Goal: Task Accomplishment & Management: Use online tool/utility

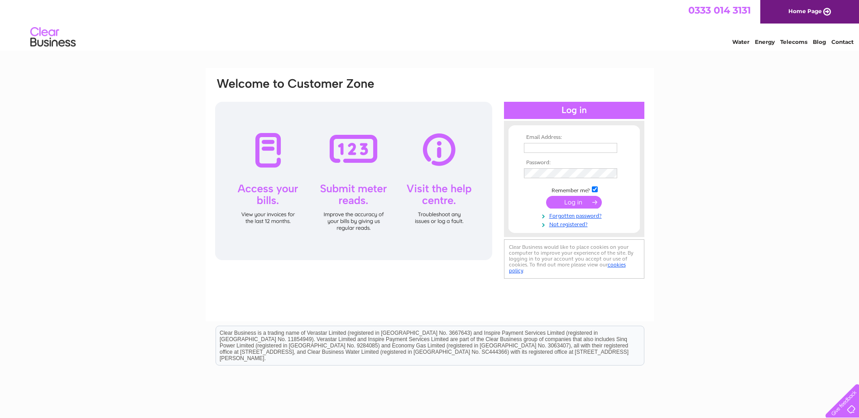
type input "[EMAIL_ADDRESS][DOMAIN_NAME]"
click at [561, 206] on input "submit" at bounding box center [574, 202] width 56 height 13
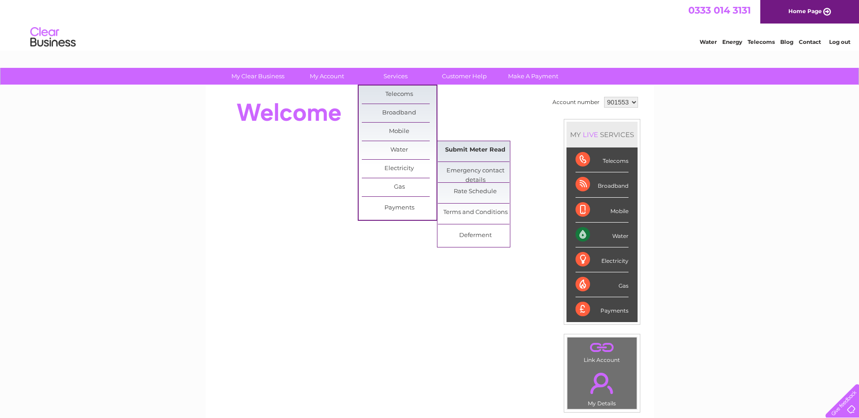
click at [457, 146] on link "Submit Meter Read" at bounding box center [475, 150] width 75 height 18
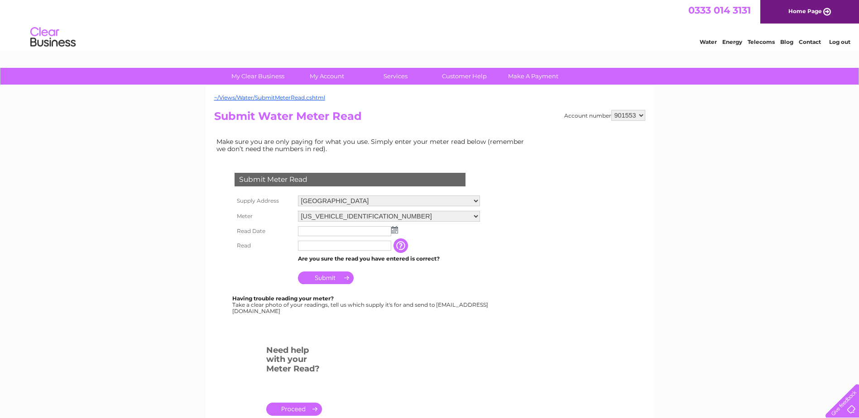
click at [398, 227] on td at bounding box center [389, 231] width 187 height 14
click at [393, 231] on img at bounding box center [394, 229] width 7 height 7
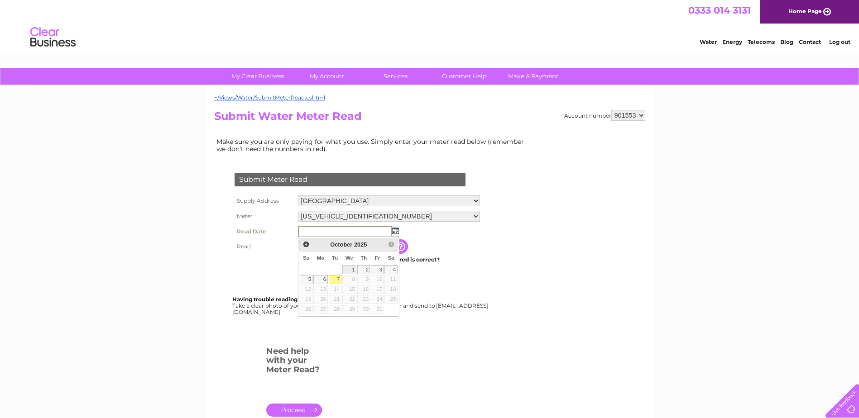
click at [347, 269] on link "1" at bounding box center [349, 269] width 14 height 9
type input "2025/10/01"
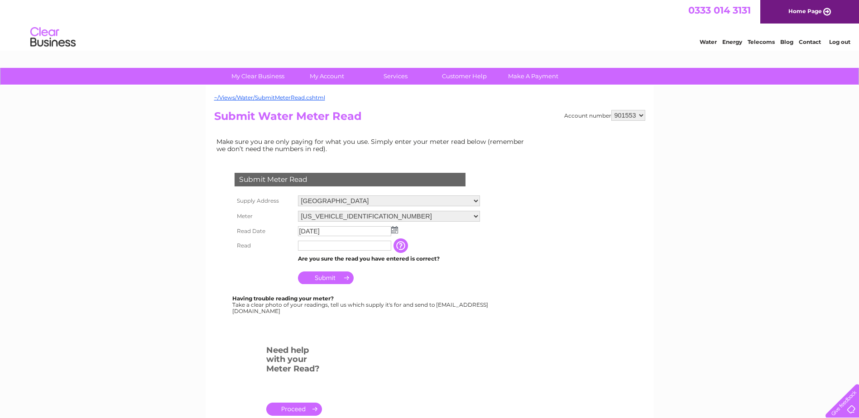
click at [355, 250] on input "text" at bounding box center [344, 246] width 93 height 10
type input "32110"
click at [337, 274] on input "Submit" at bounding box center [326, 279] width 56 height 13
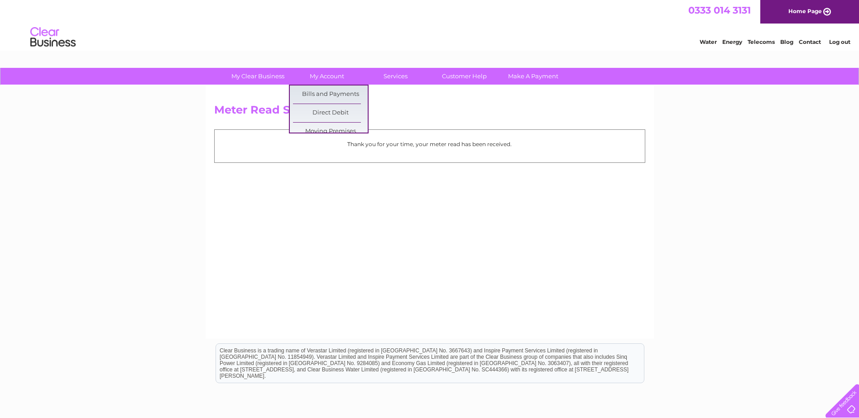
click at [312, 53] on html "0333 014 3131 Home Page Water Energy Telecoms Blog Contact Log out" at bounding box center [429, 26] width 859 height 53
click at [315, 68] on link "My Account" at bounding box center [326, 76] width 75 height 17
click at [316, 92] on link "Bills and Payments" at bounding box center [330, 95] width 75 height 18
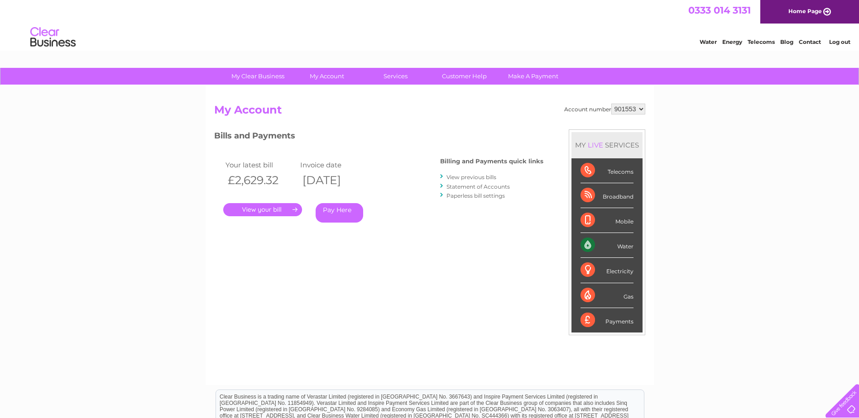
click at [276, 207] on link "." at bounding box center [262, 209] width 79 height 13
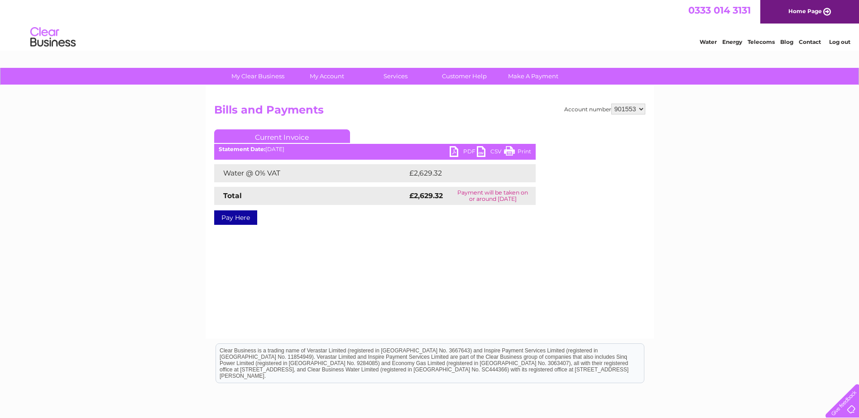
click at [459, 147] on link "PDF" at bounding box center [463, 152] width 27 height 13
click at [838, 43] on link "Log out" at bounding box center [839, 41] width 21 height 7
